Goal: Information Seeking & Learning: Check status

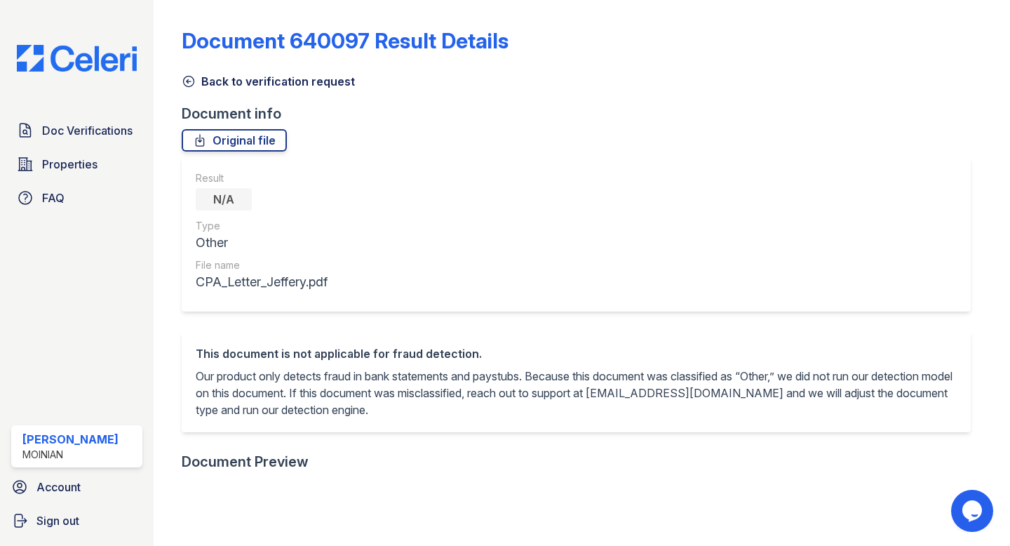
click at [203, 80] on link "Back to verification request" at bounding box center [268, 81] width 173 height 17
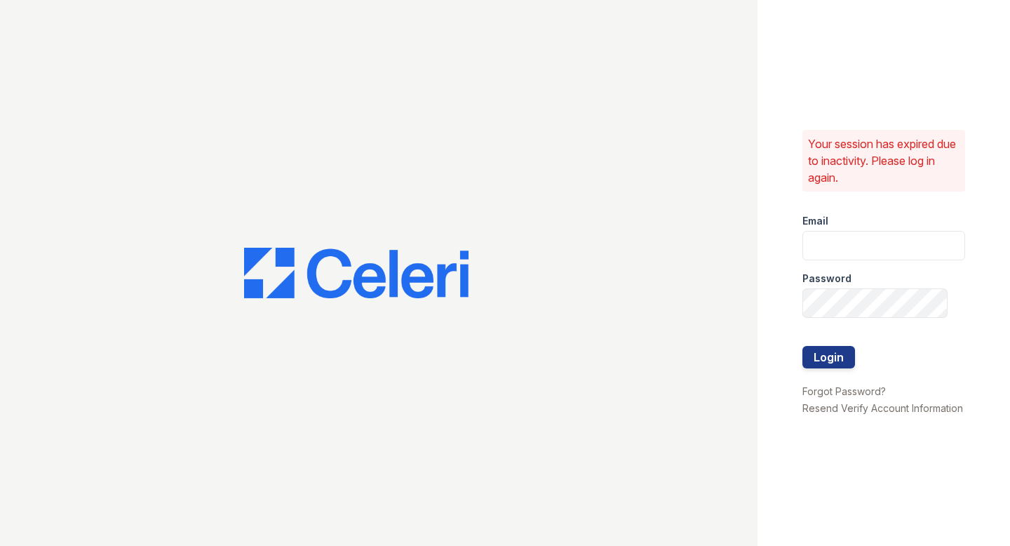
click at [879, 282] on div "Password" at bounding box center [884, 274] width 163 height 28
click at [856, 255] on input "email" at bounding box center [884, 245] width 163 height 29
type input "shiv@auranewyork.com"
click at [803, 346] on button "Login" at bounding box center [829, 357] width 53 height 22
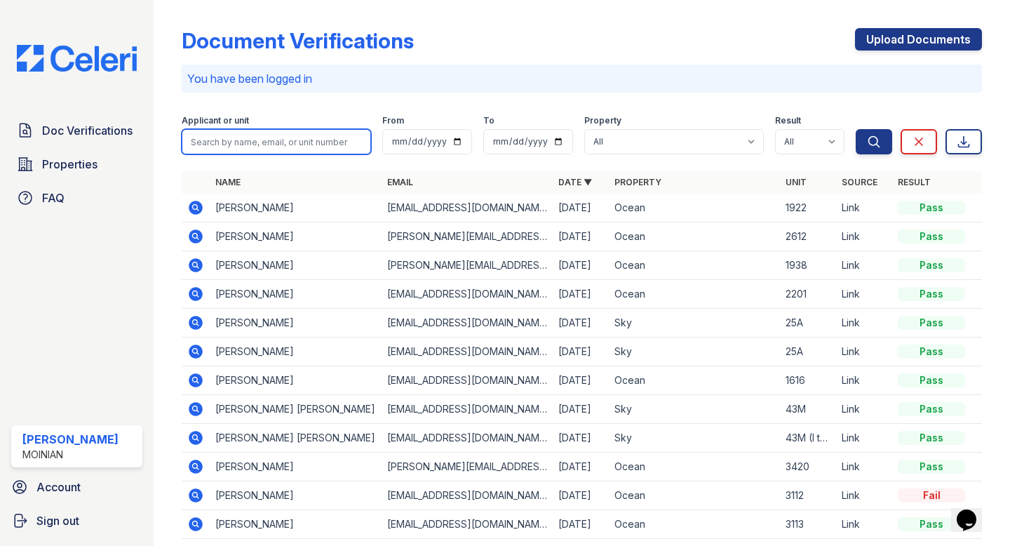
click at [276, 142] on input "search" at bounding box center [276, 141] width 189 height 25
type input "Robert Silverman"
click at [856, 129] on button "Search" at bounding box center [874, 141] width 36 height 25
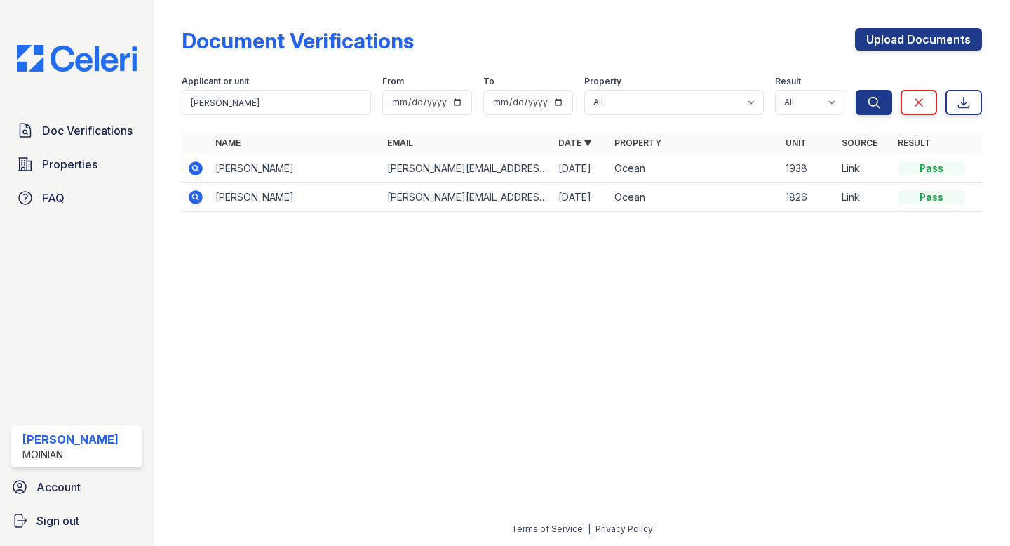
click at [193, 170] on icon at bounding box center [196, 168] width 14 height 14
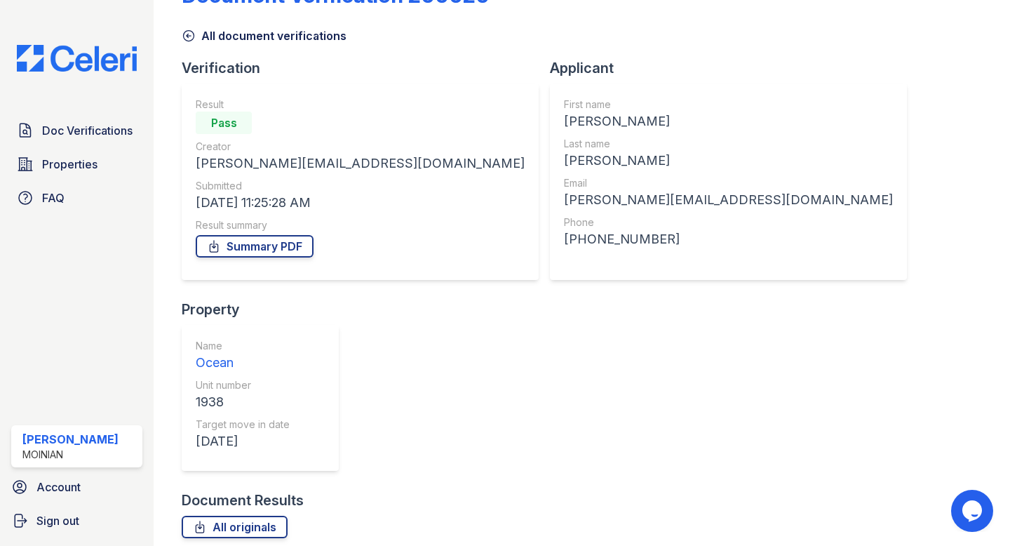
scroll to position [45, 0]
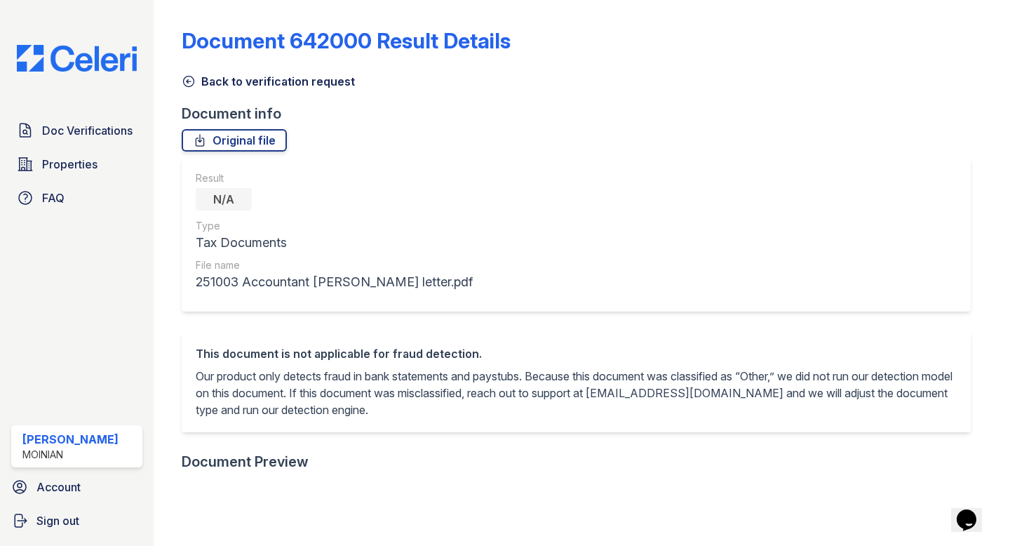
click at [198, 127] on div "Document 642000 Result Details Back to verification request Document info Origi…" at bounding box center [582, 514] width 801 height 1017
click at [199, 132] on link "Original file" at bounding box center [234, 140] width 105 height 22
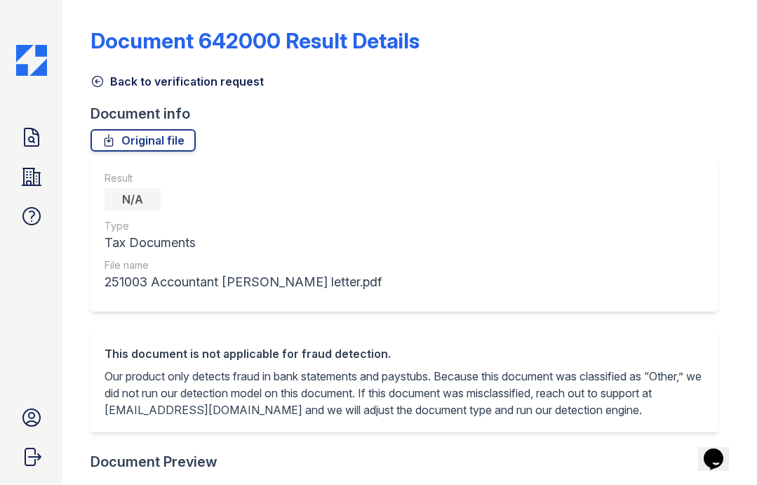
click at [100, 79] on icon at bounding box center [98, 81] width 14 height 14
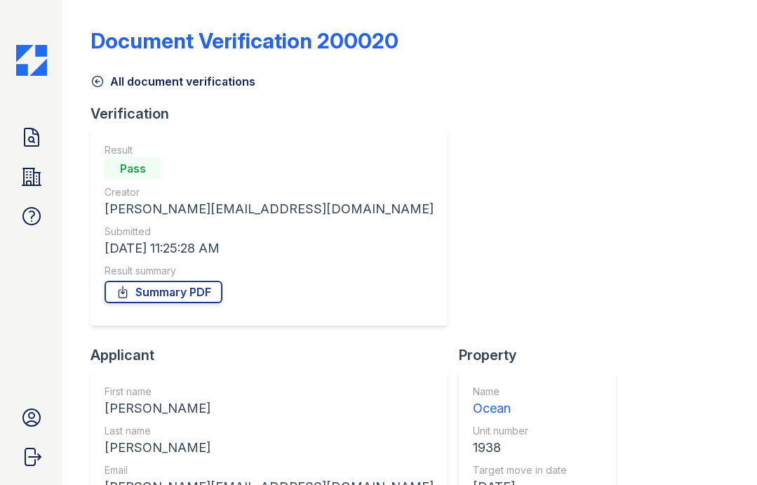
click at [105, 79] on link "All document verifications" at bounding box center [173, 81] width 165 height 17
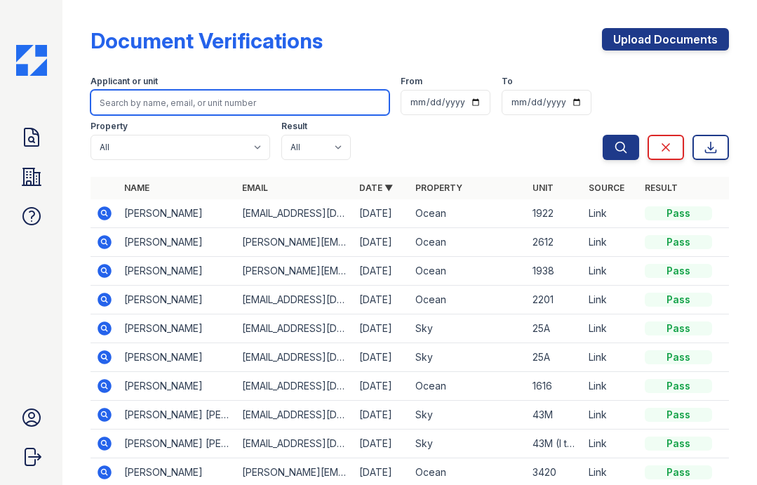
click at [293, 105] on input "search" at bounding box center [240, 102] width 299 height 25
type input "S"
type input "I"
type input "Silverman"
click at [603, 135] on button "Search" at bounding box center [621, 147] width 36 height 25
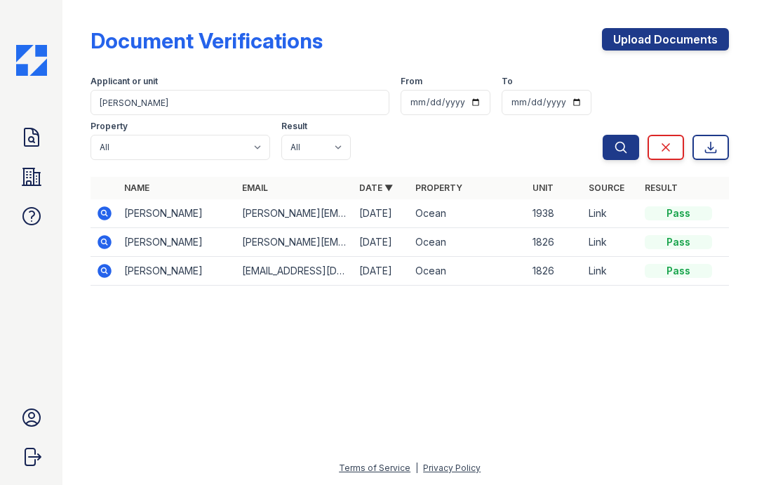
click at [107, 269] on icon at bounding box center [104, 270] width 17 height 17
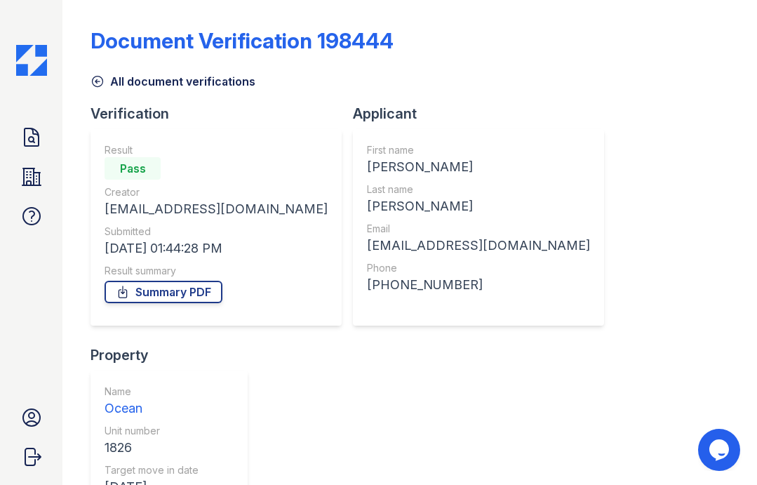
click at [108, 79] on link "All document verifications" at bounding box center [173, 81] width 165 height 17
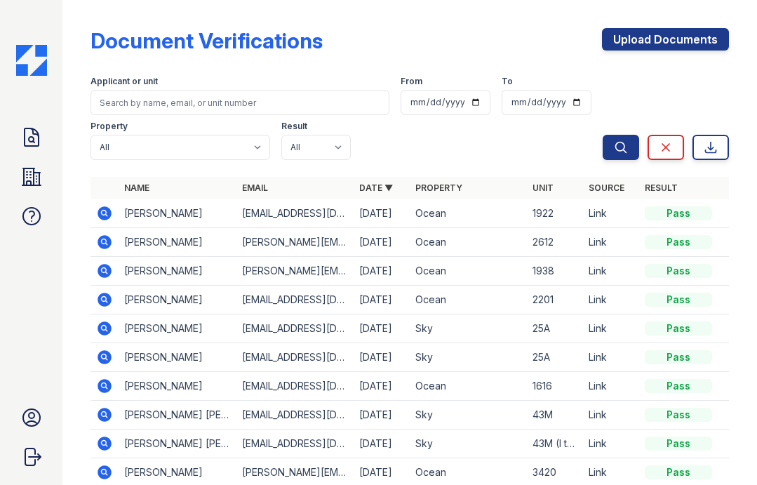
click at [107, 83] on label "Applicant or unit" at bounding box center [124, 81] width 67 height 11
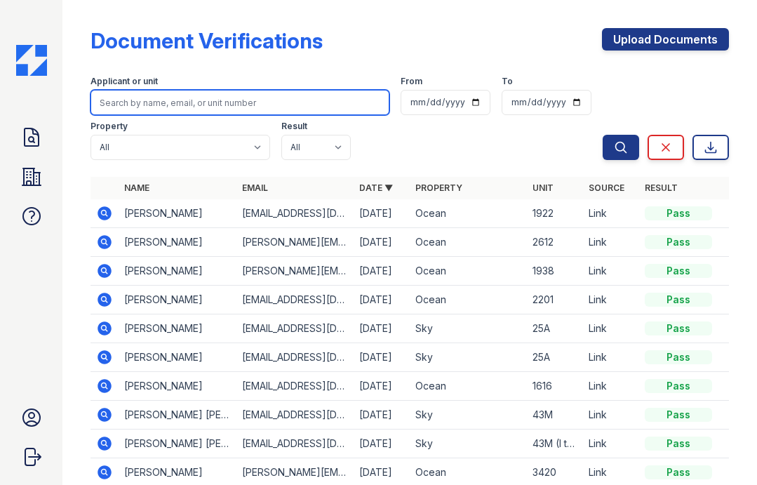
click at [134, 95] on input "search" at bounding box center [240, 102] width 299 height 25
type input "Samantha Silverman"
click at [603, 135] on button "Search" at bounding box center [621, 147] width 36 height 25
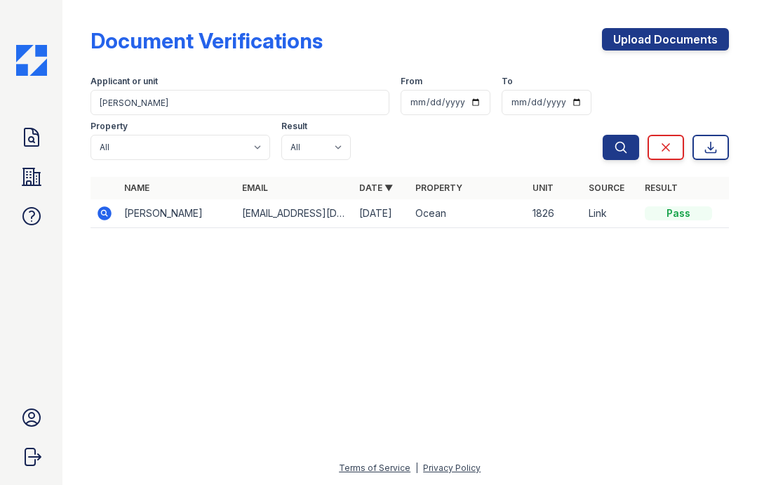
click at [107, 216] on icon at bounding box center [105, 213] width 14 height 14
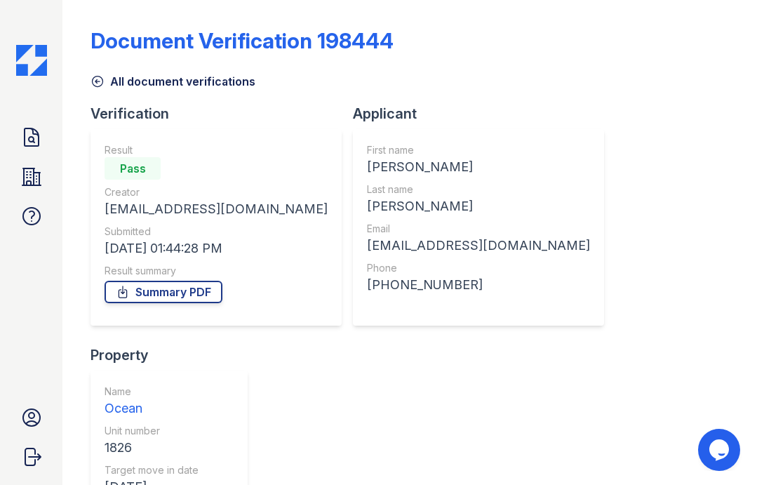
click at [100, 81] on icon at bounding box center [98, 81] width 14 height 14
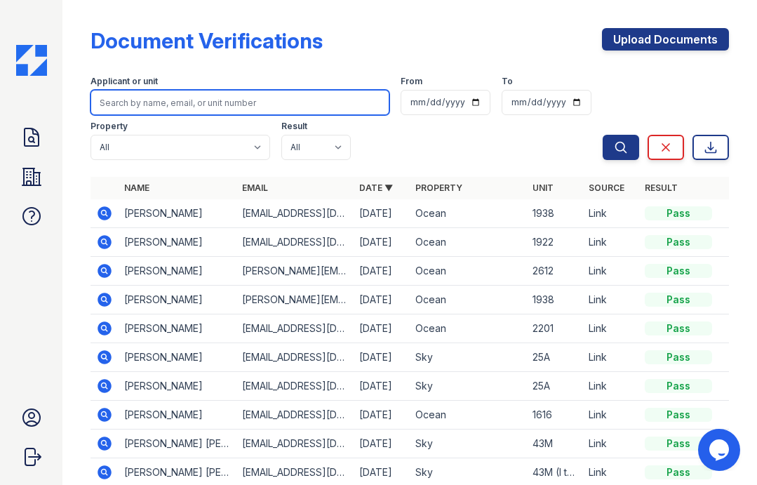
click at [184, 107] on input "search" at bounding box center [240, 102] width 299 height 25
type input "Samantha Silverman"
click at [603, 135] on button "Search" at bounding box center [621, 147] width 36 height 25
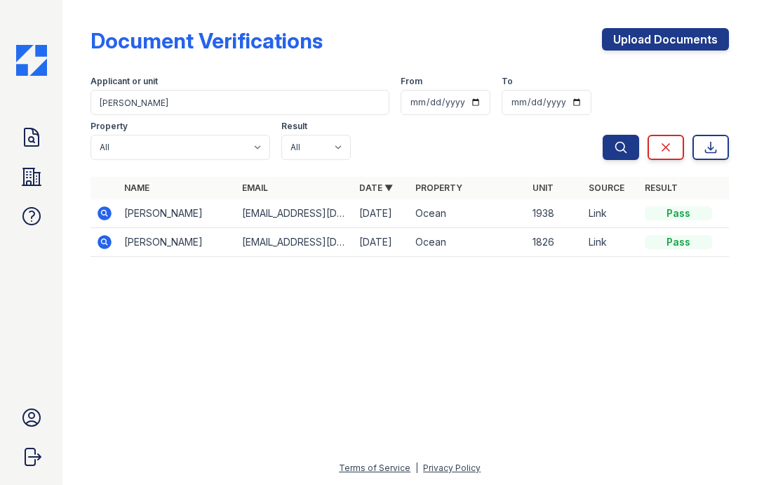
click at [99, 214] on icon at bounding box center [105, 213] width 14 height 14
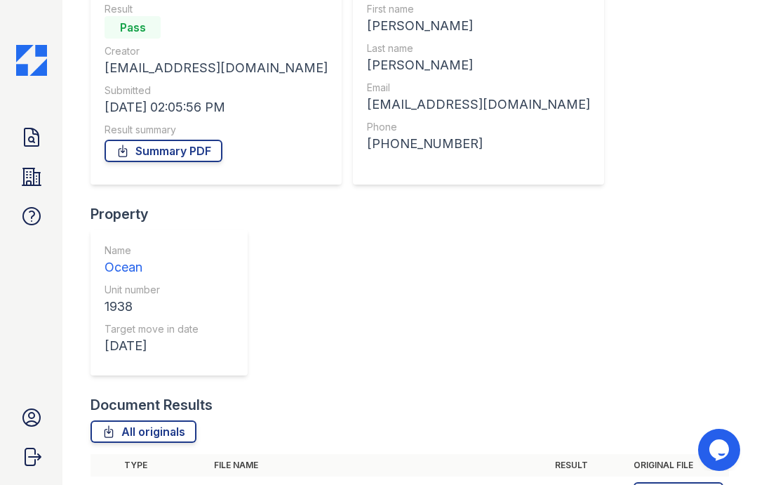
scroll to position [140, 0]
click at [107, 484] on icon at bounding box center [104, 494] width 17 height 17
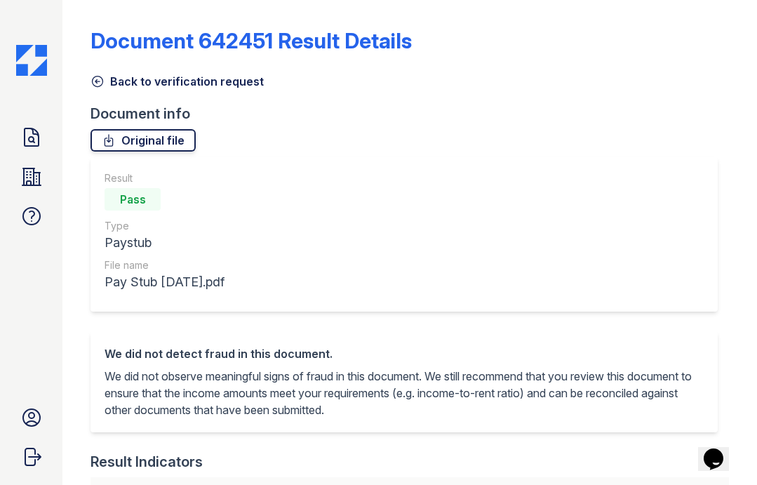
click at [112, 142] on icon at bounding box center [109, 140] width 14 height 14
